Goal: Task Accomplishment & Management: Use online tool/utility

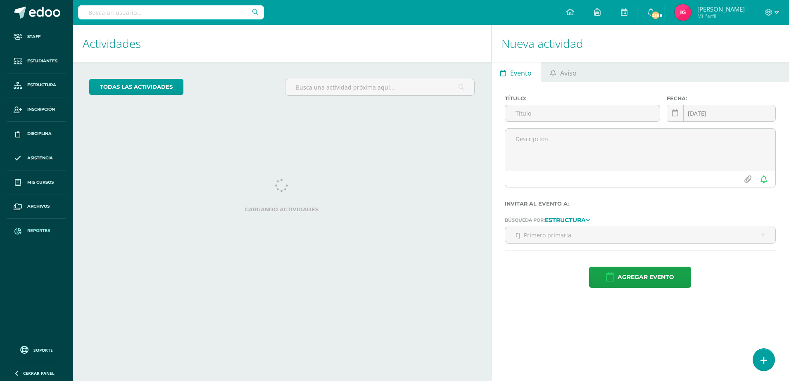
click at [31, 227] on link "Reportes" at bounding box center [36, 231] width 59 height 24
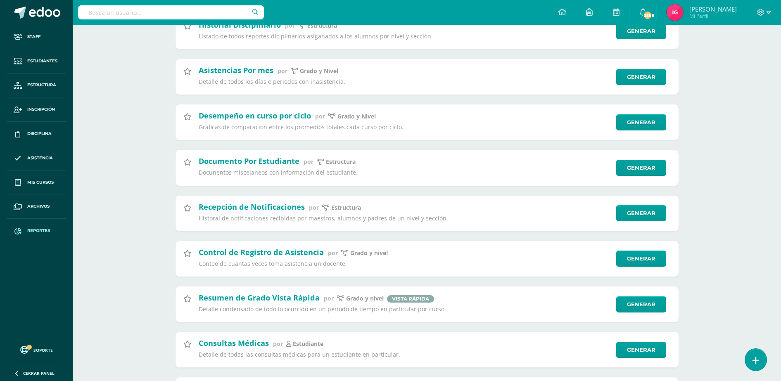
scroll to position [981, 0]
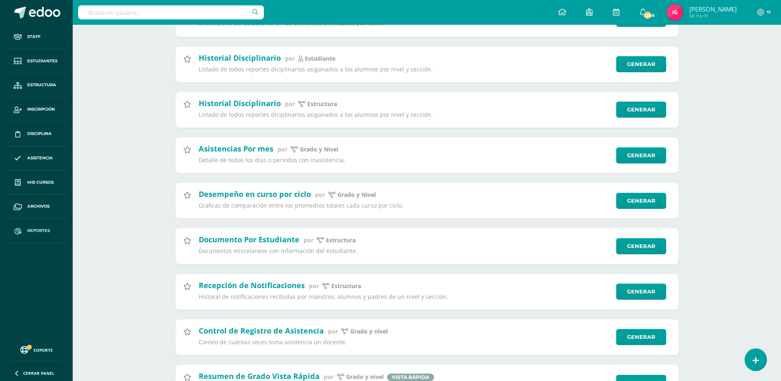
click at [41, 231] on span "Reportes" at bounding box center [38, 231] width 23 height 7
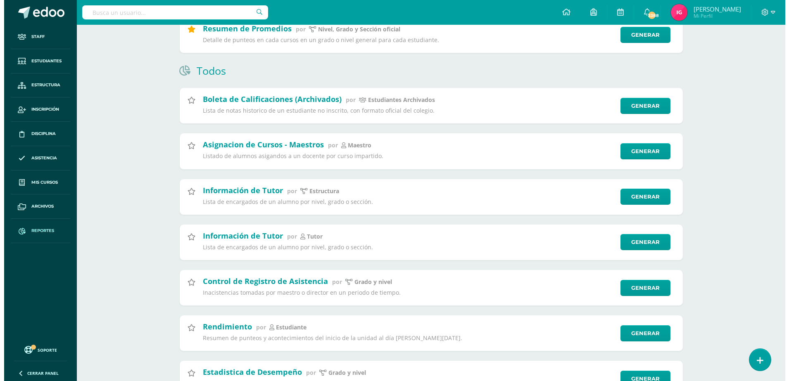
scroll to position [310, 0]
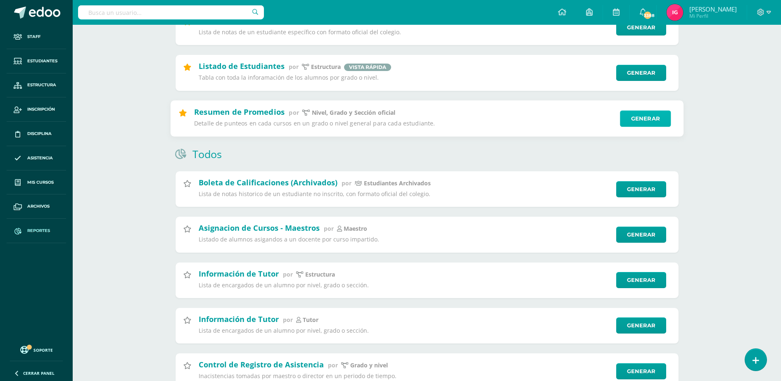
click at [638, 116] on link "Generar" at bounding box center [645, 118] width 51 height 17
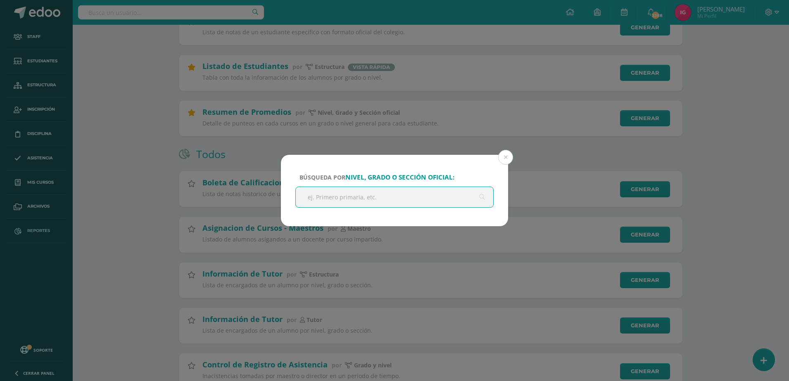
click at [354, 202] on input "text" at bounding box center [394, 197] width 197 height 20
type input "quinto"
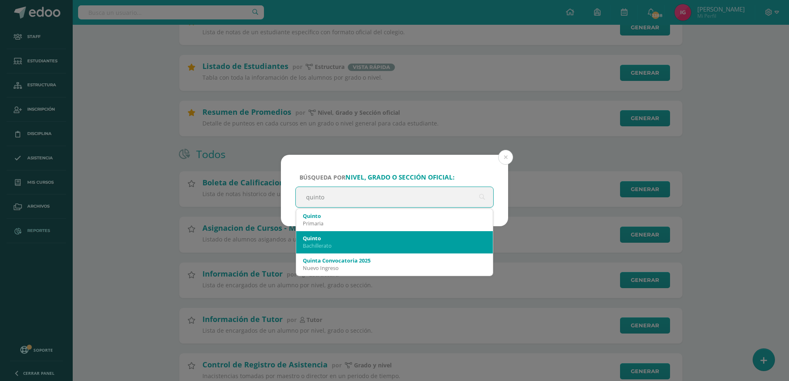
click at [348, 235] on div "Quinto" at bounding box center [394, 238] width 183 height 7
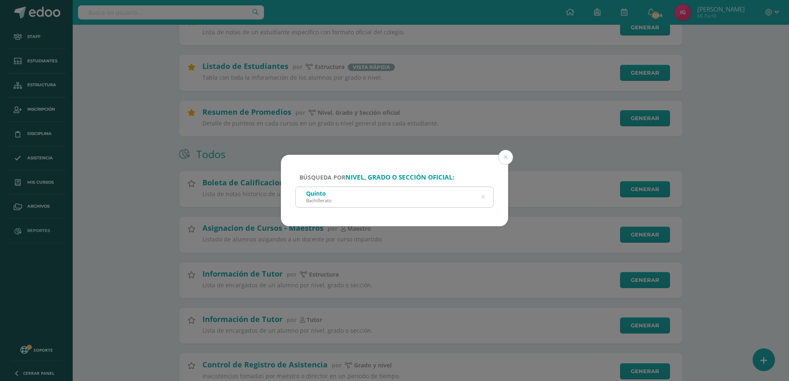
click at [380, 201] on div "Quinto Bachillerato" at bounding box center [394, 196] width 197 height 19
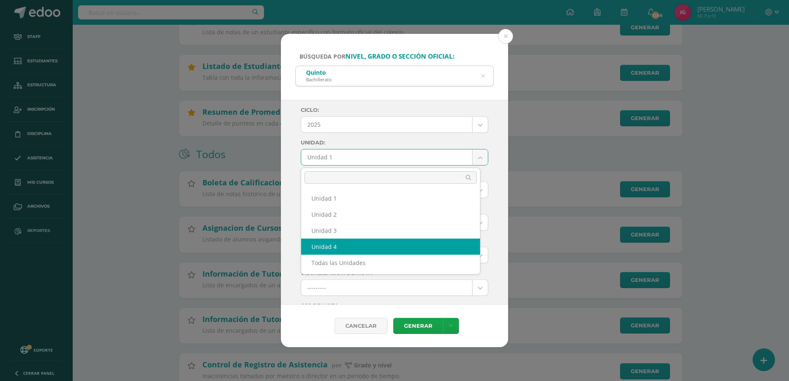
select select "Unidad 4"
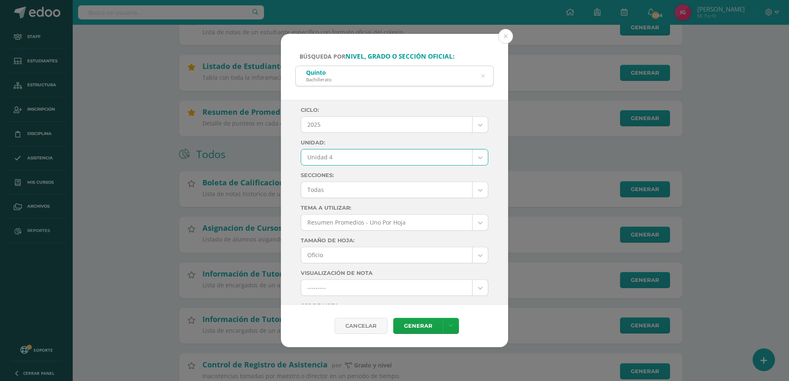
scroll to position [103, 0]
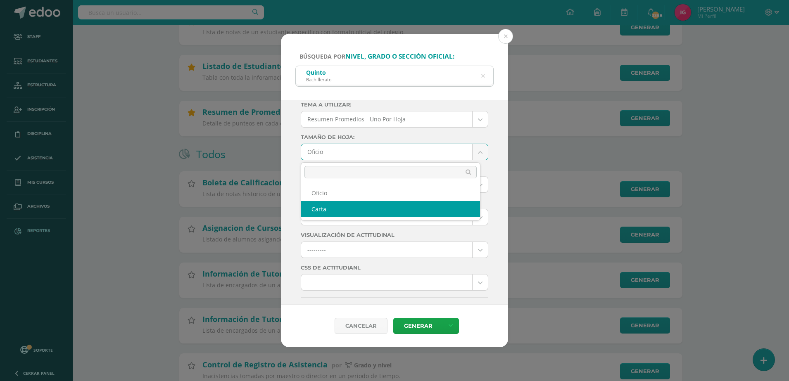
select select "letter"
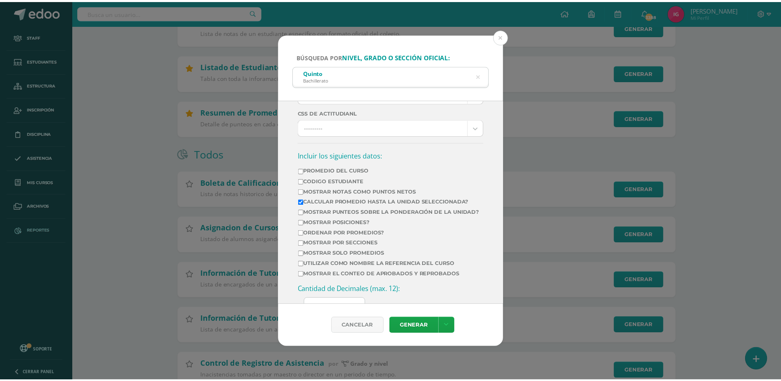
scroll to position [310, 0]
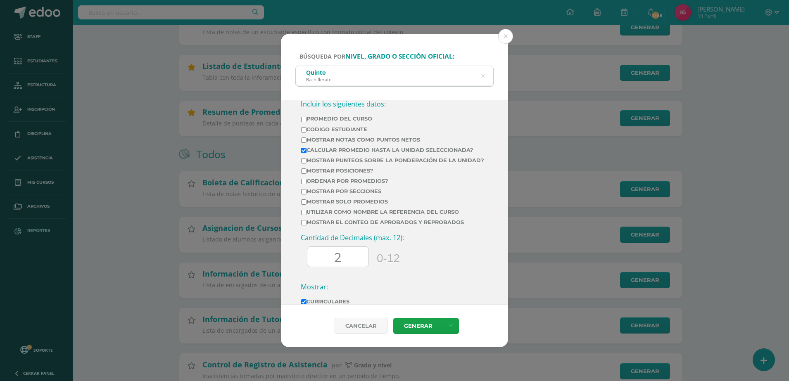
click at [306, 174] on input "Mostrar posiciones?" at bounding box center [303, 170] width 5 height 5
checkbox input "true"
click at [303, 184] on input "Ordenar por promedios?" at bounding box center [303, 181] width 5 height 5
checkbox input "true"
click at [454, 327] on link at bounding box center [451, 326] width 16 height 16
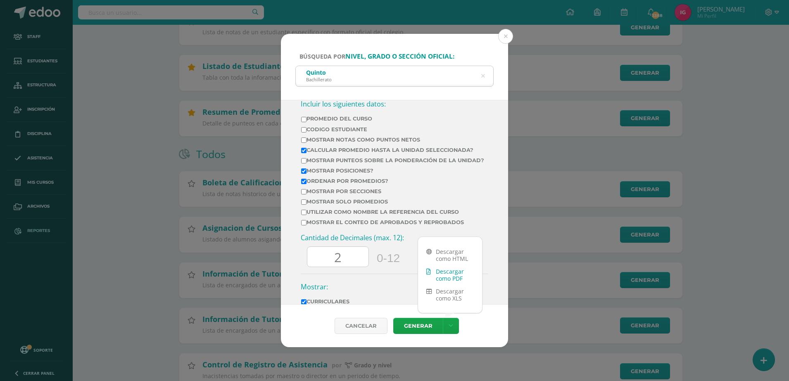
click at [458, 269] on link "Descargar como PDF" at bounding box center [450, 275] width 64 height 20
click at [343, 266] on input "2" at bounding box center [337, 257] width 61 height 20
type input "0"
click at [453, 327] on link at bounding box center [451, 326] width 16 height 16
click at [452, 277] on link "Descargar como PDF" at bounding box center [450, 275] width 64 height 20
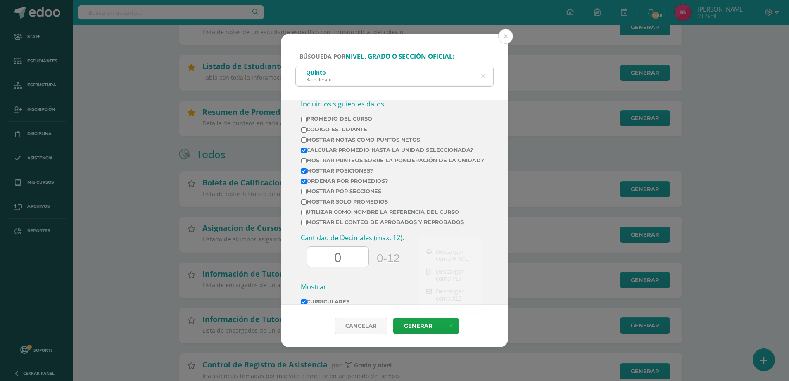
click at [306, 184] on input "Ordenar por promedios?" at bounding box center [303, 181] width 5 height 5
checkbox input "false"
click at [303, 194] on input "Mostrar por secciones" at bounding box center [303, 191] width 5 height 5
checkbox input "true"
click at [448, 324] on icon at bounding box center [450, 325] width 5 height 7
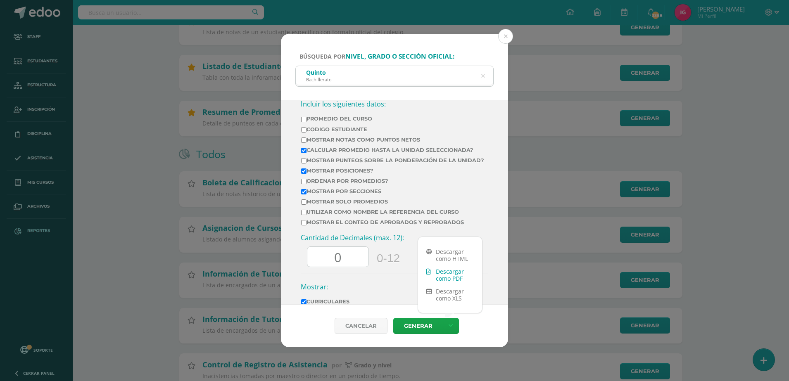
click at [450, 279] on link "Descargar como PDF" at bounding box center [450, 275] width 64 height 20
click at [506, 40] on button at bounding box center [505, 36] width 15 height 15
